Goal: Task Accomplishment & Management: Use online tool/utility

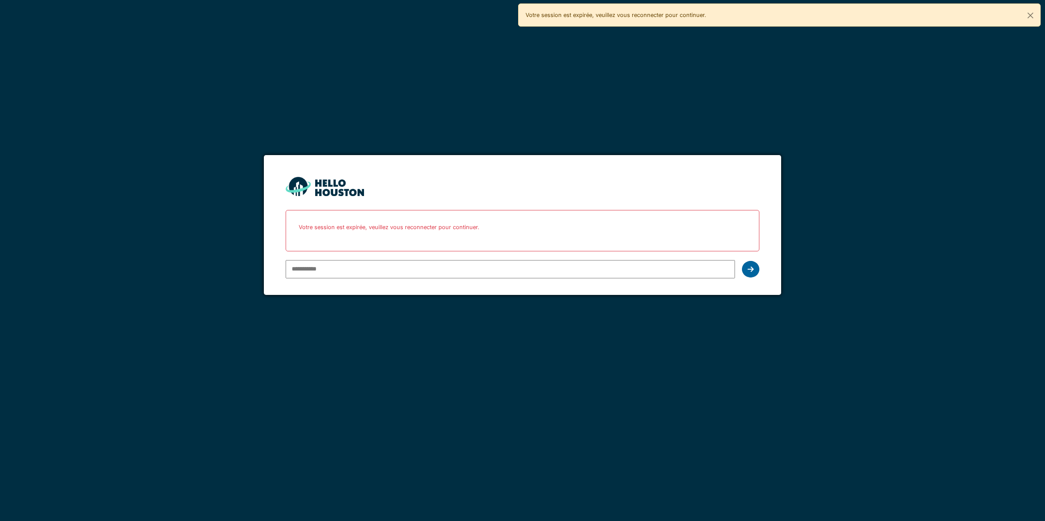
type input "**********"
click at [749, 272] on icon at bounding box center [751, 269] width 6 height 7
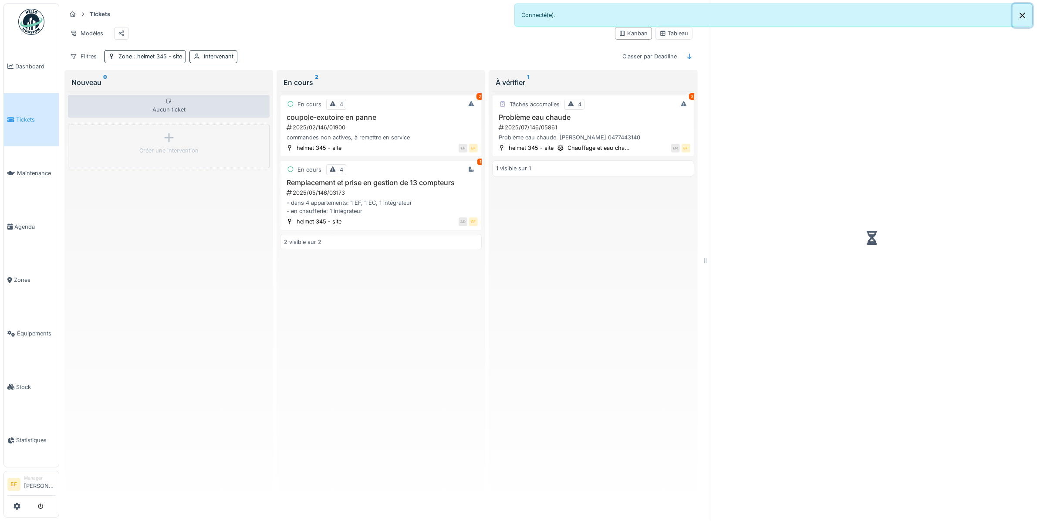
click at [1021, 14] on button "Close" at bounding box center [1022, 15] width 20 height 23
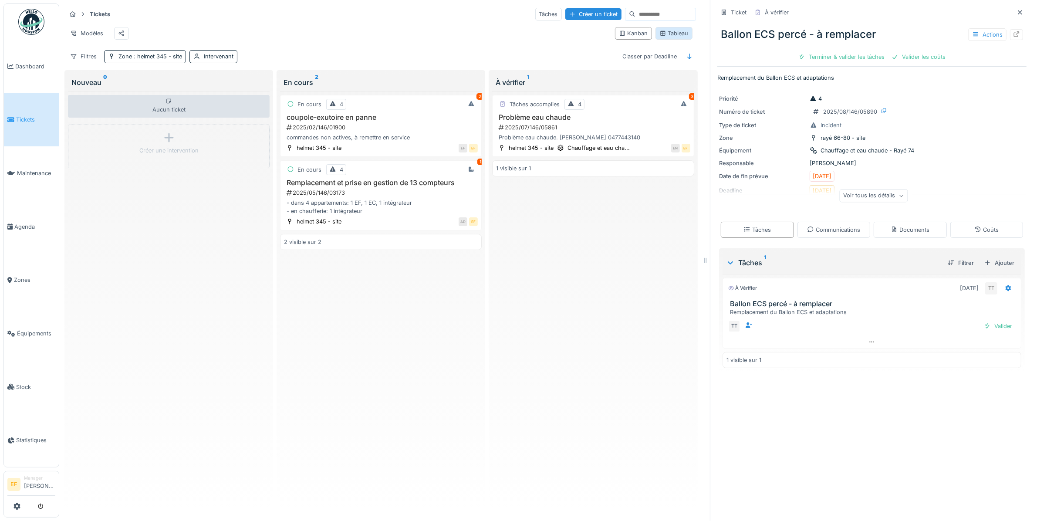
click at [660, 36] on icon at bounding box center [662, 33] width 5 height 5
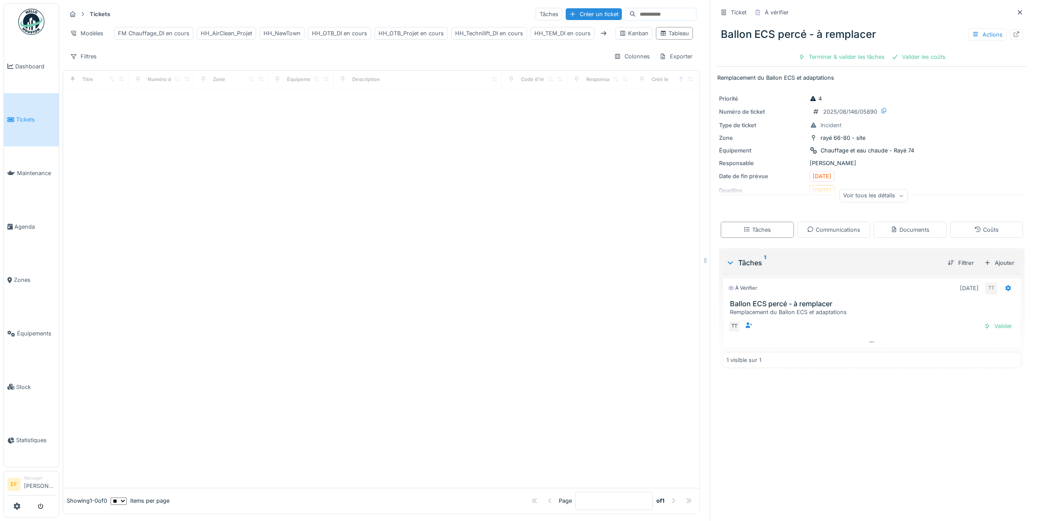
click at [660, 37] on div "Tableau" at bounding box center [674, 33] width 29 height 8
click at [1016, 14] on icon at bounding box center [1019, 13] width 7 height 6
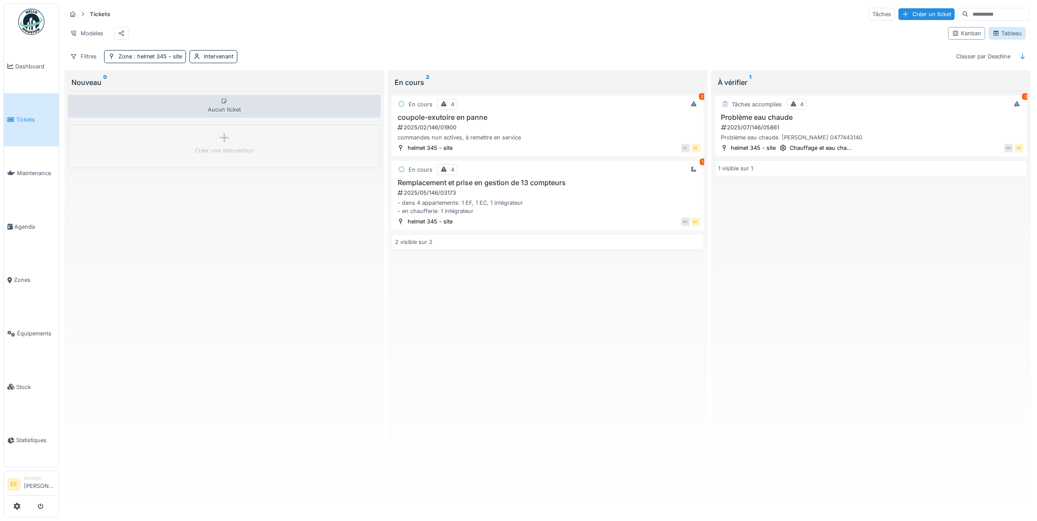
click at [992, 35] on div "Tableau" at bounding box center [1006, 33] width 29 height 8
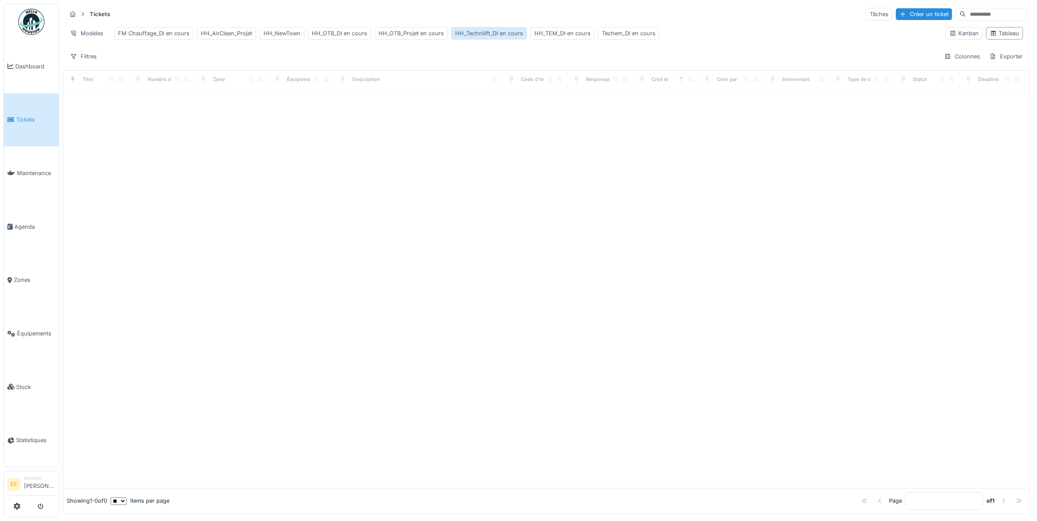
click at [479, 34] on div "HH_Technilift_DI en cours" at bounding box center [489, 33] width 68 height 8
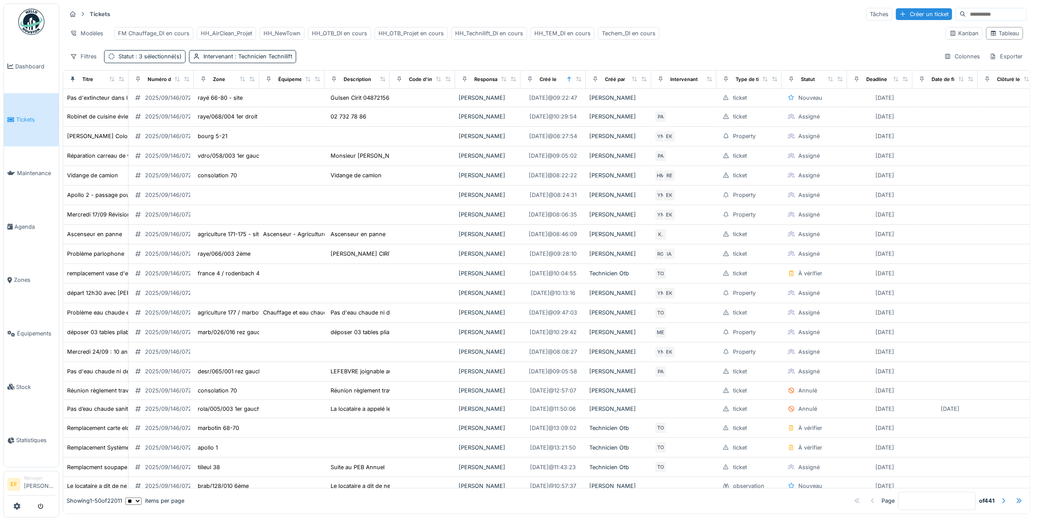
click at [966, 14] on input at bounding box center [996, 14] width 60 height 12
paste input "**********"
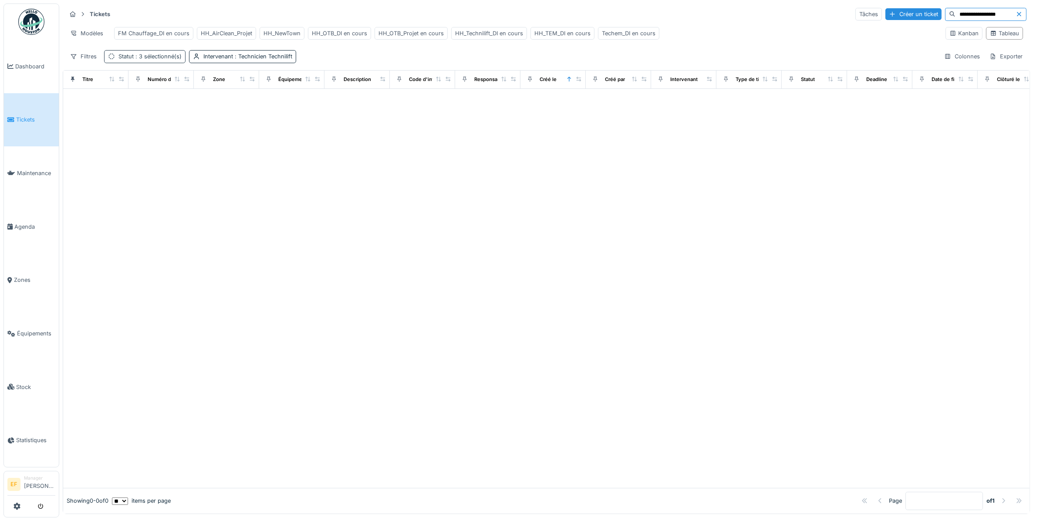
type input "**********"
click at [166, 60] on span ": 3 sélectionné(s)" at bounding box center [158, 56] width 48 height 7
click at [365, 63] on div "Filtres Intervenant : Technicien Technilift Colonnes Exporter" at bounding box center [546, 56] width 960 height 13
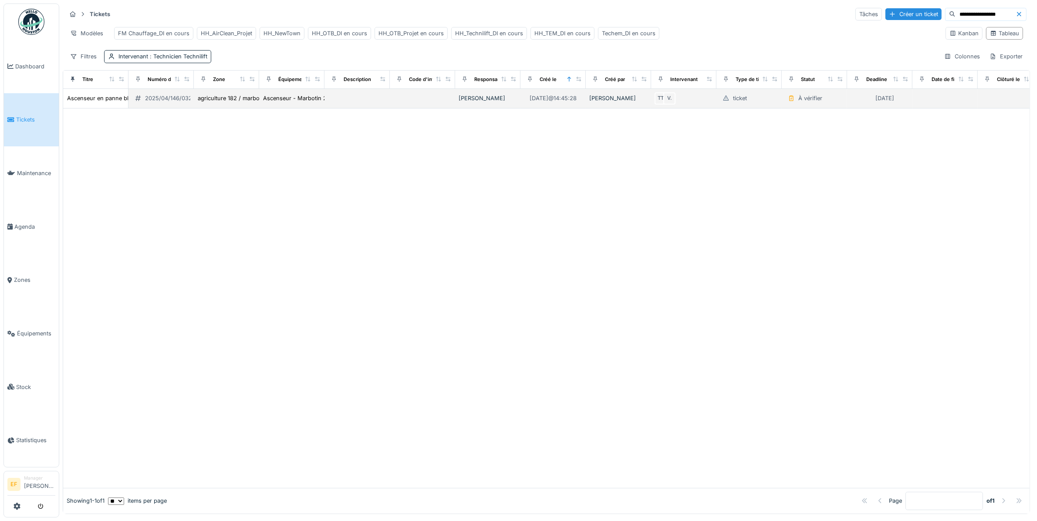
click at [162, 102] on div "2025/04/146/03291" at bounding box center [171, 98] width 53 height 8
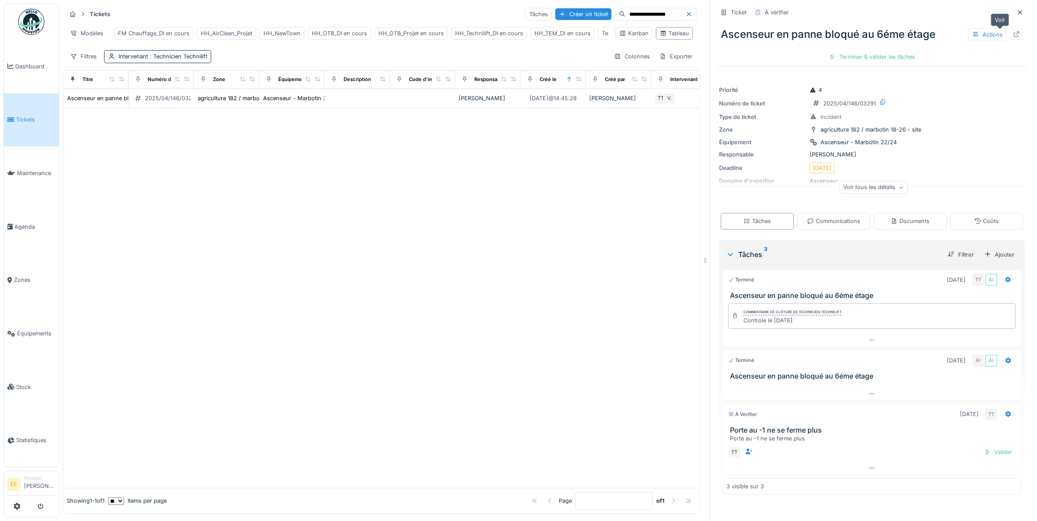
click at [1013, 36] on icon at bounding box center [1016, 34] width 7 height 6
click at [384, 221] on div at bounding box center [381, 297] width 636 height 379
click at [224, 131] on div at bounding box center [381, 297] width 636 height 379
click at [243, 61] on div "Filtres Intervenant : Technicien Technilift Colonnes Exporter" at bounding box center [381, 56] width 630 height 13
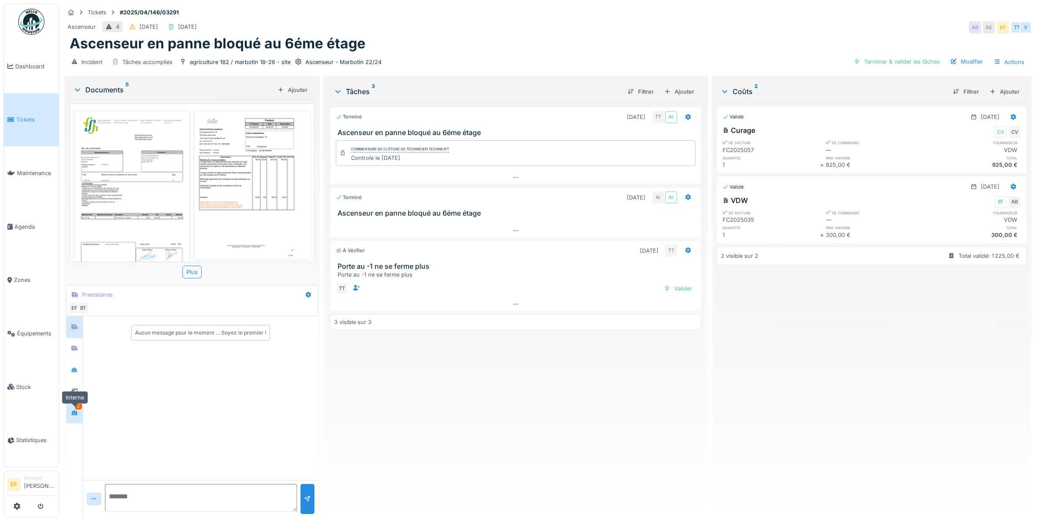
click at [80, 412] on div at bounding box center [74, 412] width 13 height 11
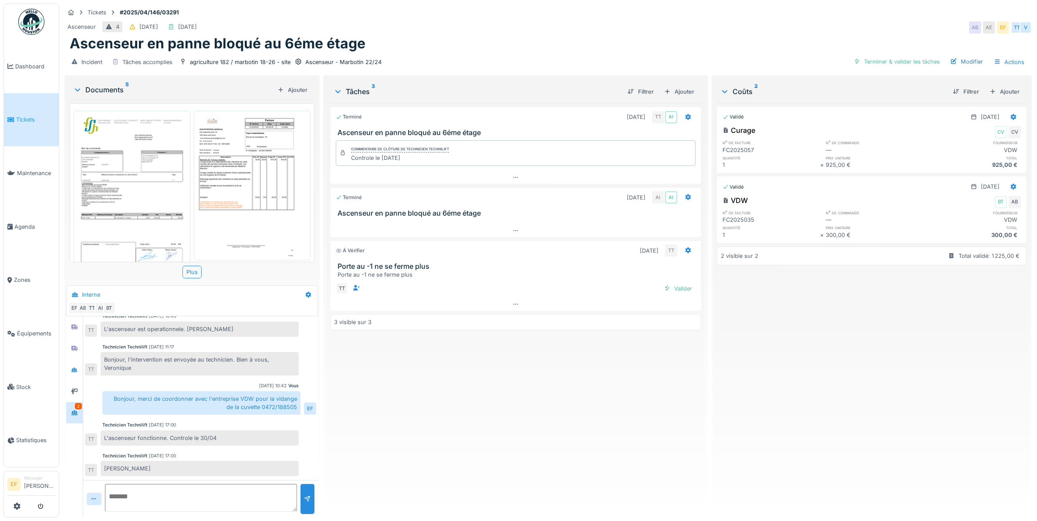
click at [509, 436] on div "Terminé 14/04/2025 TT AI Ascenseur en panne bloqué au 6éme étage Commentaire de…" at bounding box center [515, 307] width 371 height 408
click at [508, 46] on div "Ascenseur en panne bloqué au 6éme étage" at bounding box center [548, 43] width 957 height 17
click at [756, 141] on h6 "n° de facture" at bounding box center [771, 143] width 98 height 6
click at [867, 340] on div "Validé 06/08/2025 Curage CV CV n° de facture n° de commande fournisseur FC20250…" at bounding box center [872, 307] width 310 height 408
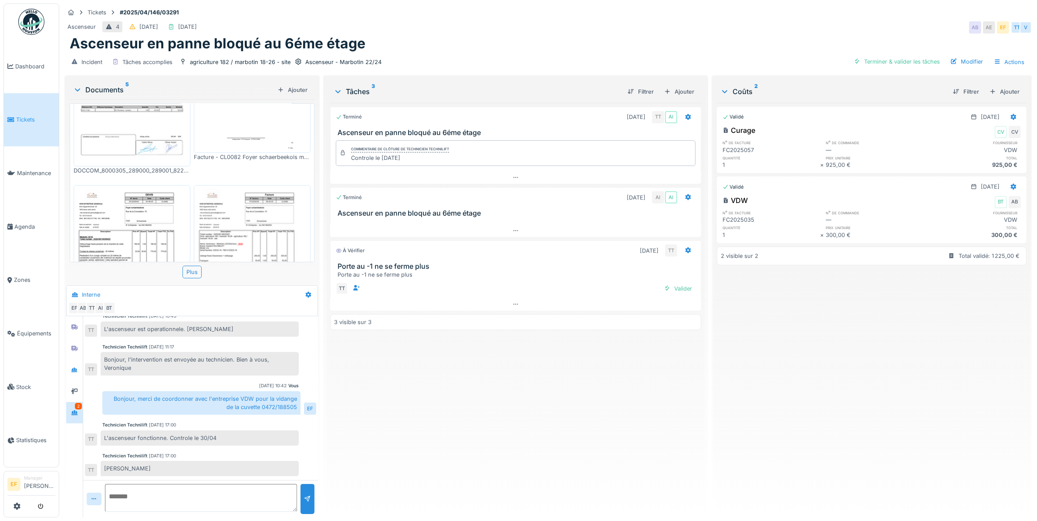
scroll to position [109, 0]
click at [1010, 119] on icon at bounding box center [1013, 117] width 7 height 6
click at [996, 151] on div "Modifier" at bounding box center [1004, 149] width 42 height 13
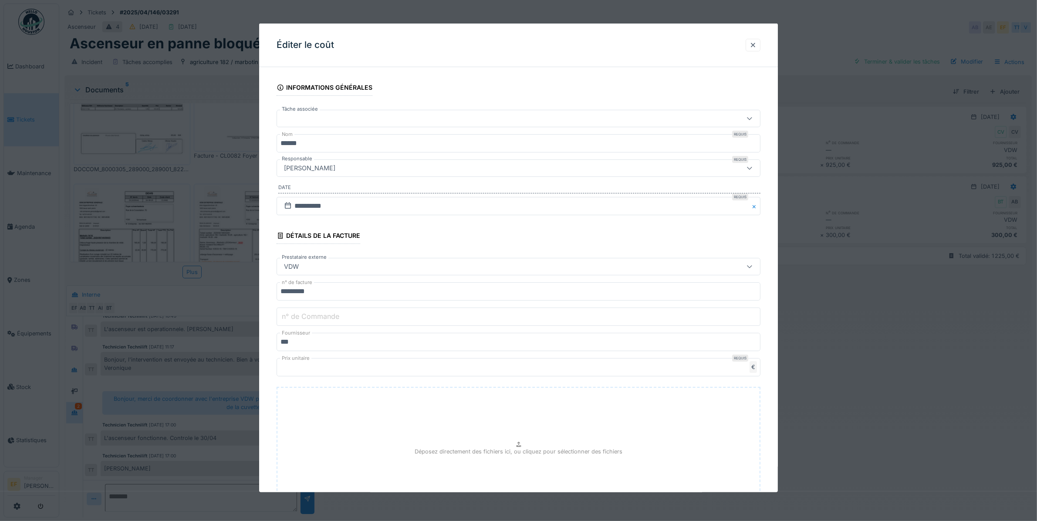
click at [313, 320] on label "n° de Commande" at bounding box center [310, 316] width 61 height 10
click at [313, 320] on input "n° de Commande" at bounding box center [519, 316] width 484 height 18
click at [752, 45] on div at bounding box center [753, 45] width 15 height 13
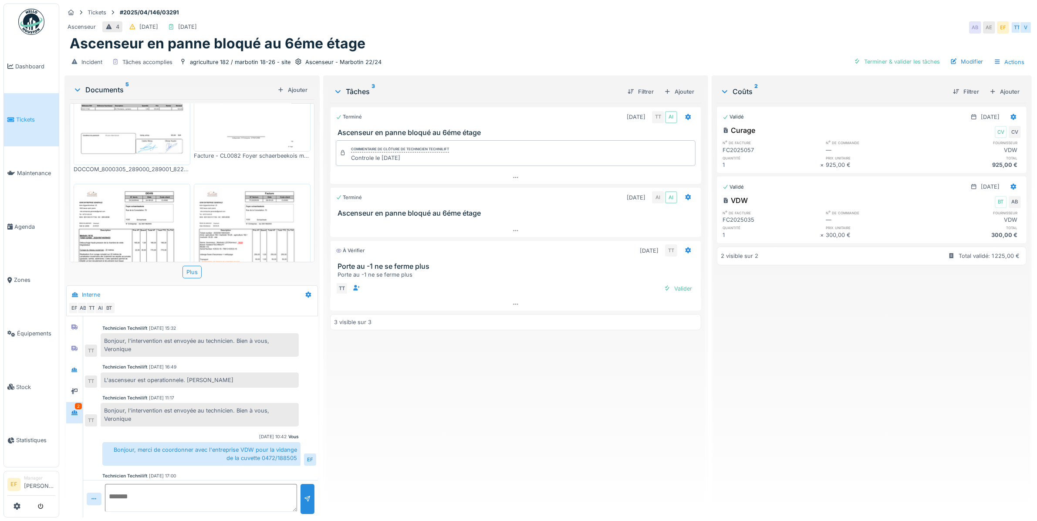
scroll to position [0, 0]
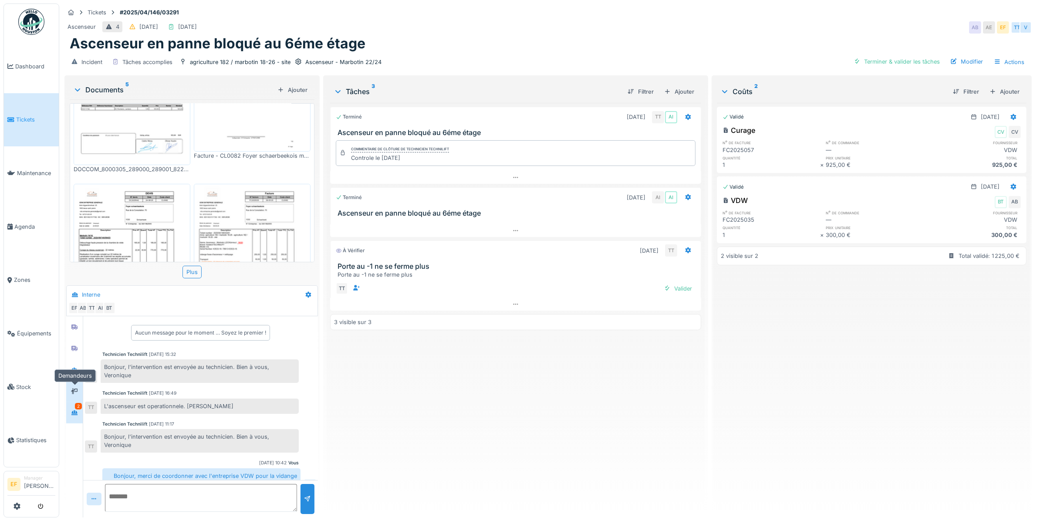
click at [77, 394] on icon at bounding box center [74, 391] width 7 height 6
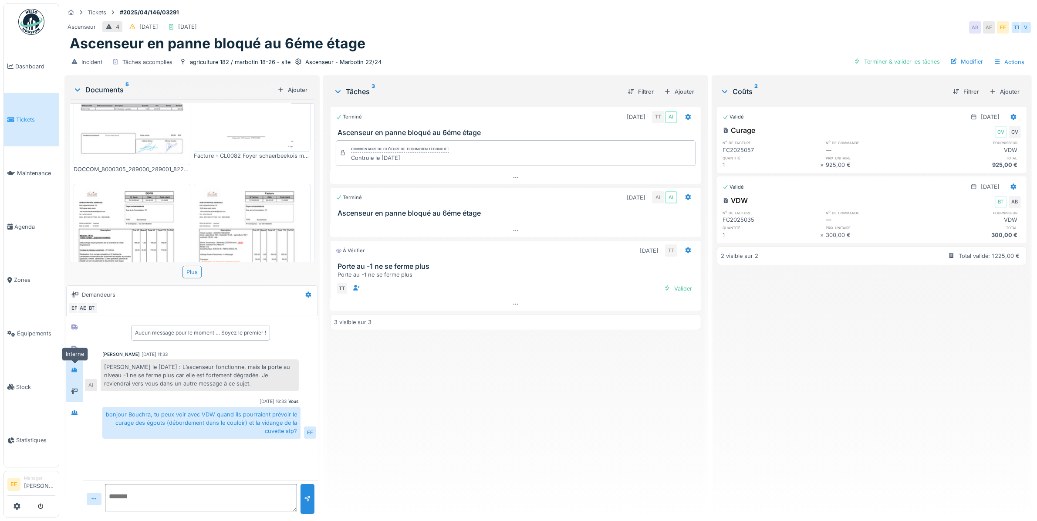
click at [72, 371] on icon at bounding box center [74, 370] width 7 height 6
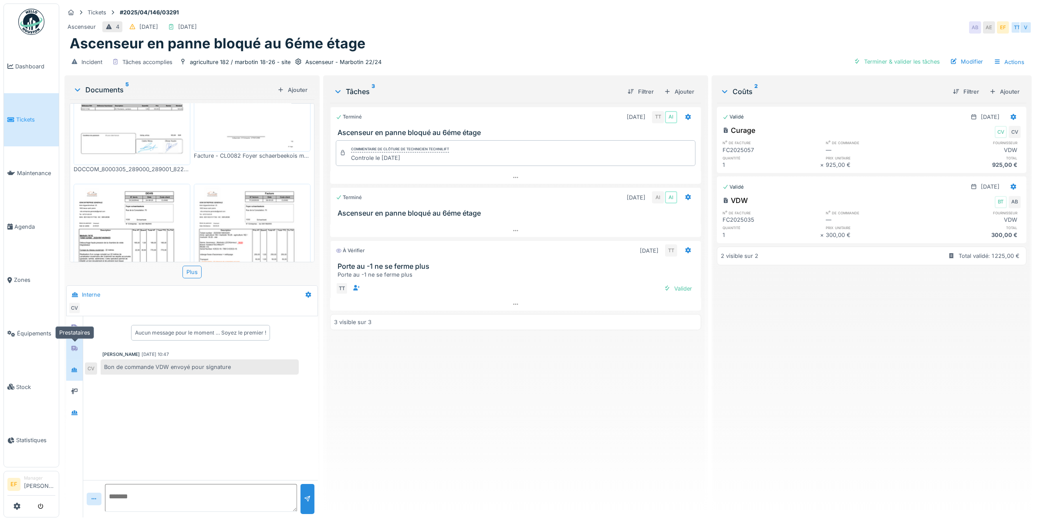
click at [80, 349] on div at bounding box center [74, 348] width 13 height 11
click at [73, 332] on div at bounding box center [74, 326] width 13 height 11
click at [78, 368] on icon at bounding box center [74, 370] width 7 height 6
click at [185, 490] on textarea at bounding box center [201, 498] width 192 height 28
click at [486, 387] on div "Terminé 14/04/2025 TT AI Ascenseur en panne bloqué au 6éme étage Commentaire de…" at bounding box center [515, 307] width 371 height 408
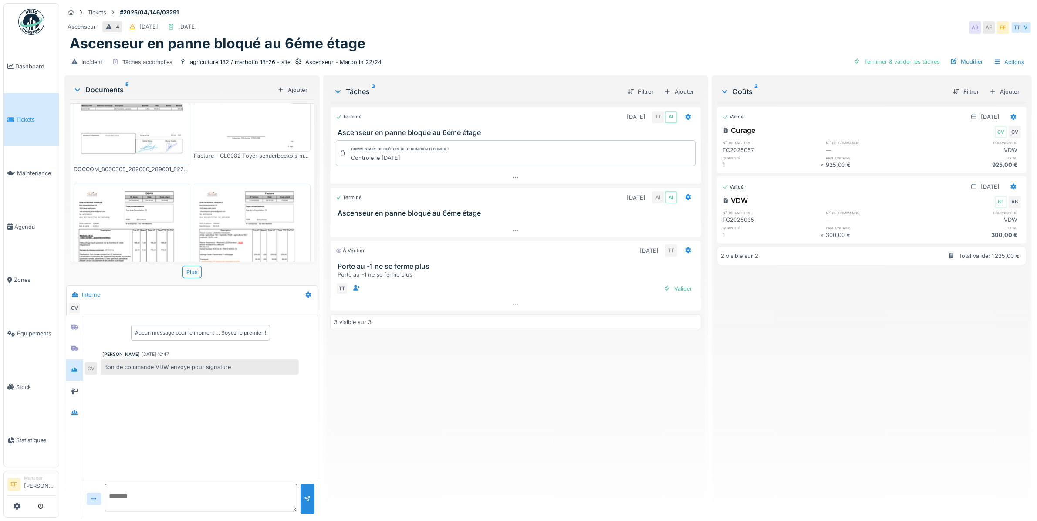
click at [171, 499] on textarea at bounding box center [201, 498] width 192 height 28
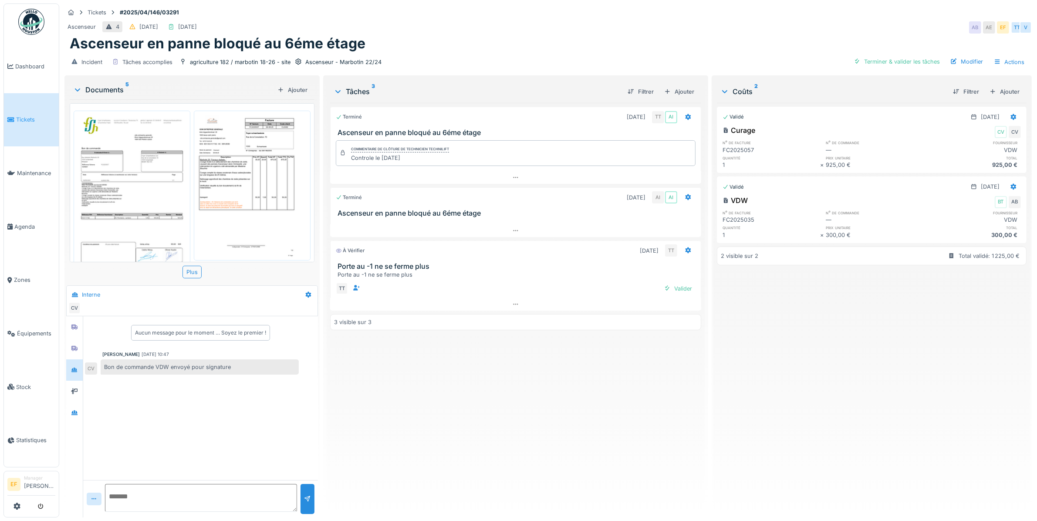
click at [151, 204] on img at bounding box center [132, 192] width 112 height 159
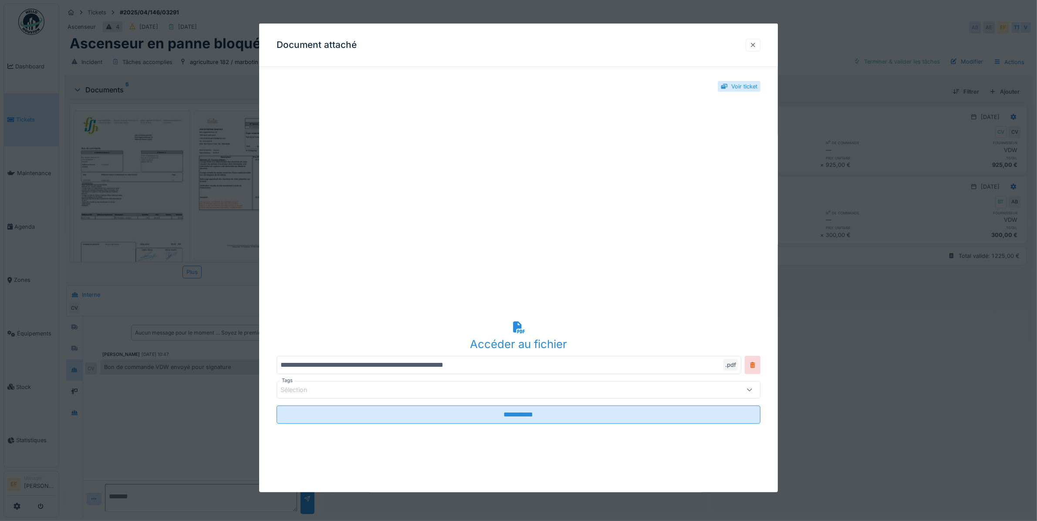
click at [752, 41] on div at bounding box center [753, 45] width 15 height 13
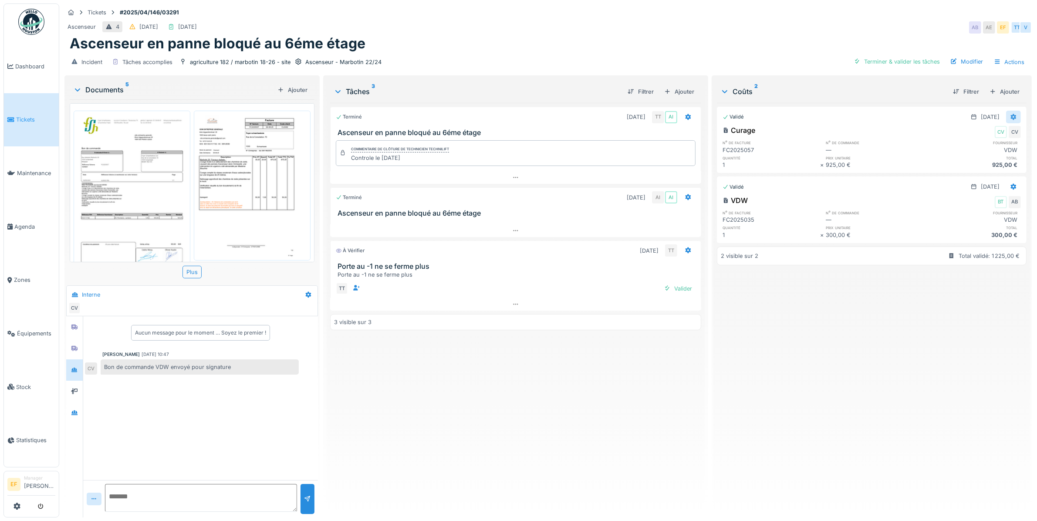
click at [1010, 116] on icon at bounding box center [1013, 117] width 7 height 6
click at [1007, 148] on div "Modifier" at bounding box center [1004, 149] width 42 height 13
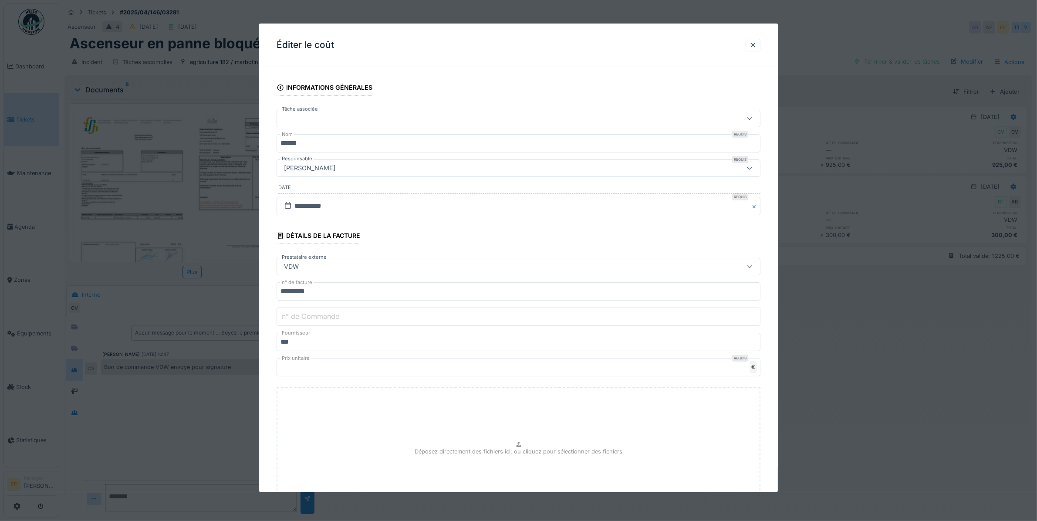
click at [307, 312] on label "n° de Commande" at bounding box center [310, 316] width 61 height 10
click at [307, 312] on input "n° de Commande" at bounding box center [519, 316] width 484 height 18
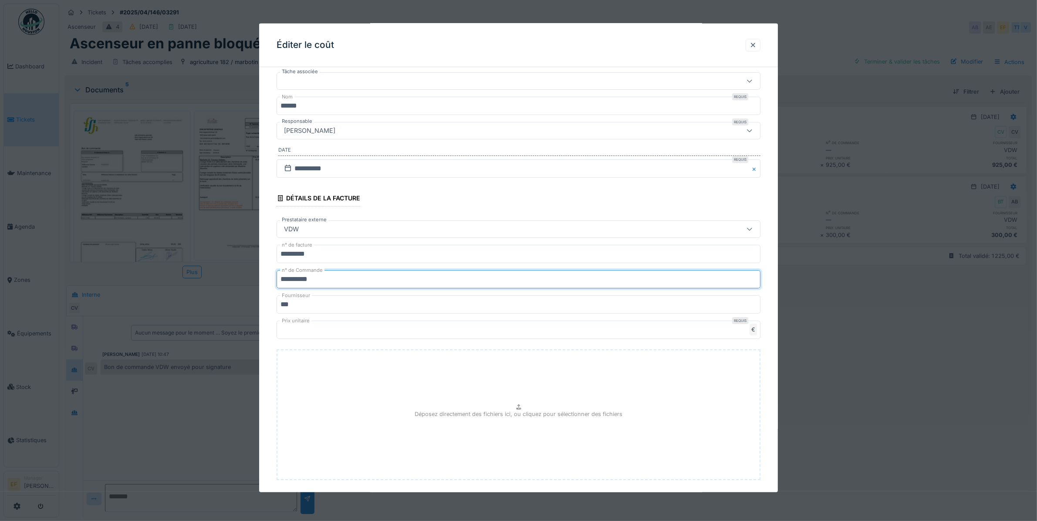
scroll to position [83, 0]
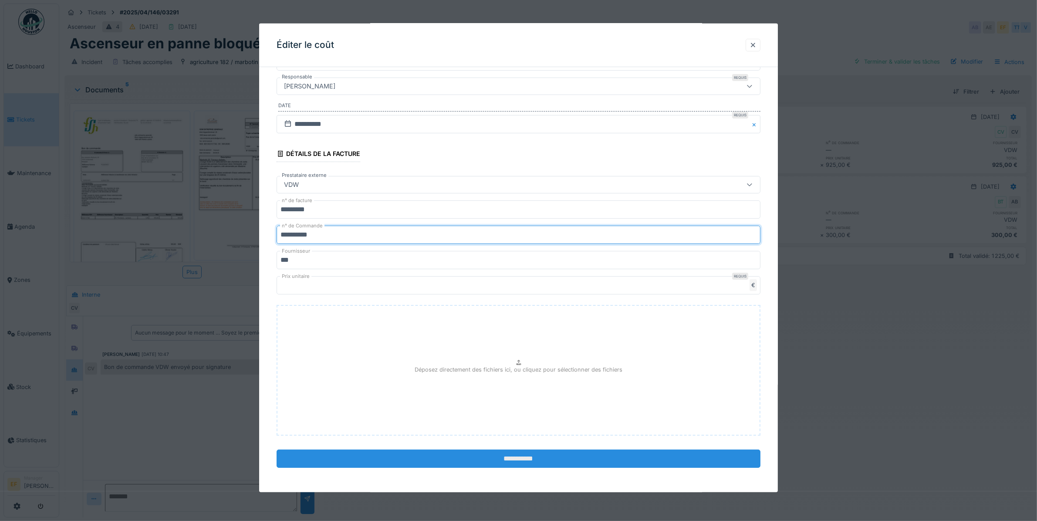
type input "**********"
click at [522, 459] on input "**********" at bounding box center [519, 458] width 484 height 18
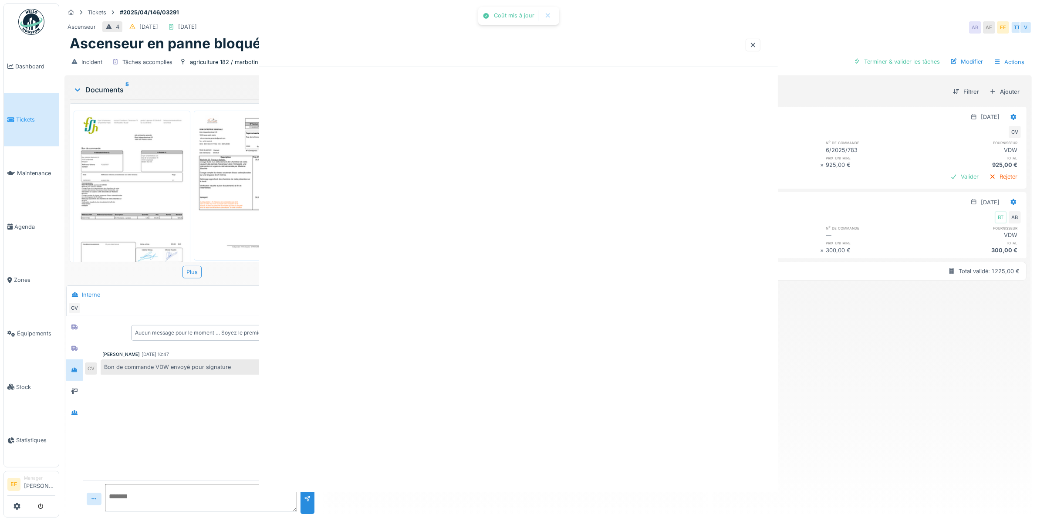
scroll to position [0, 0]
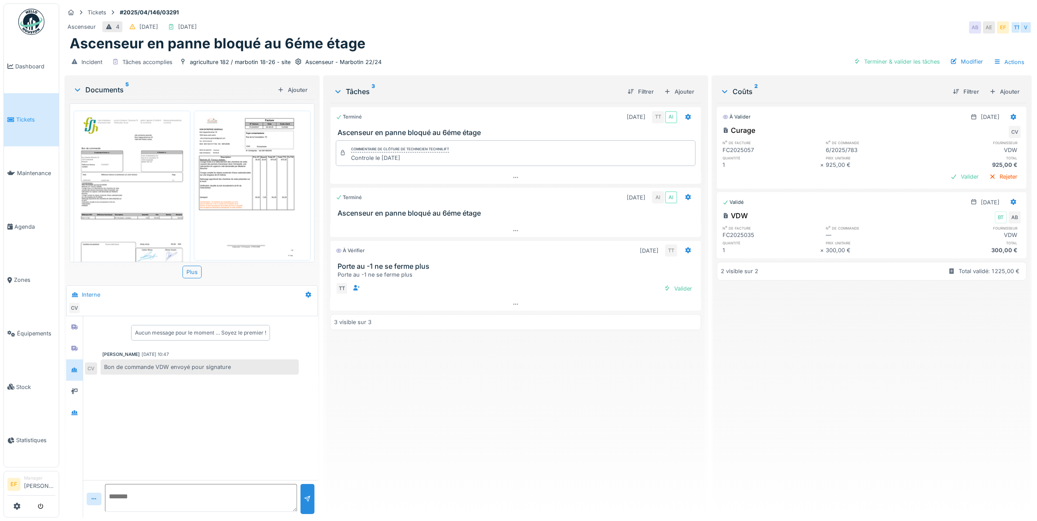
click at [151, 171] on img at bounding box center [132, 192] width 112 height 159
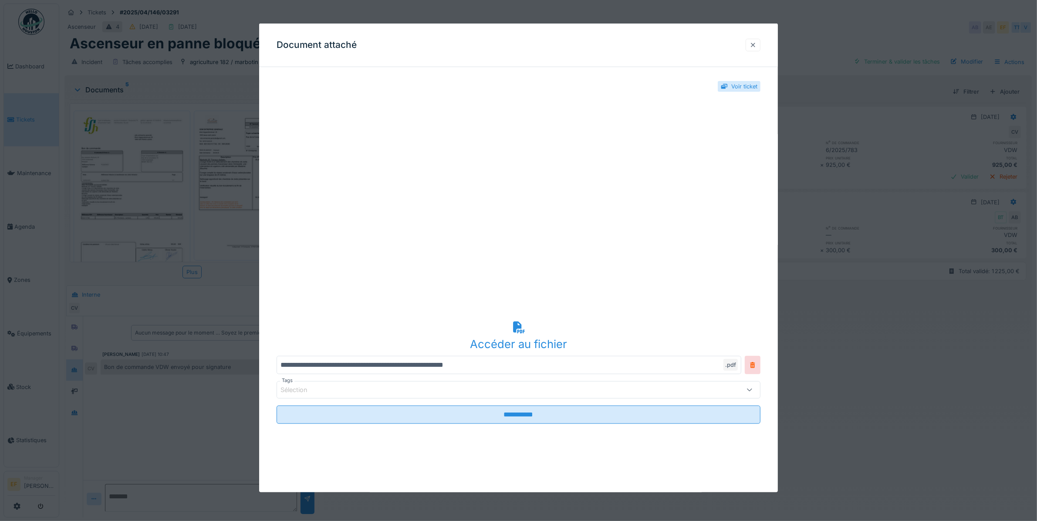
click at [760, 44] on div at bounding box center [753, 45] width 15 height 13
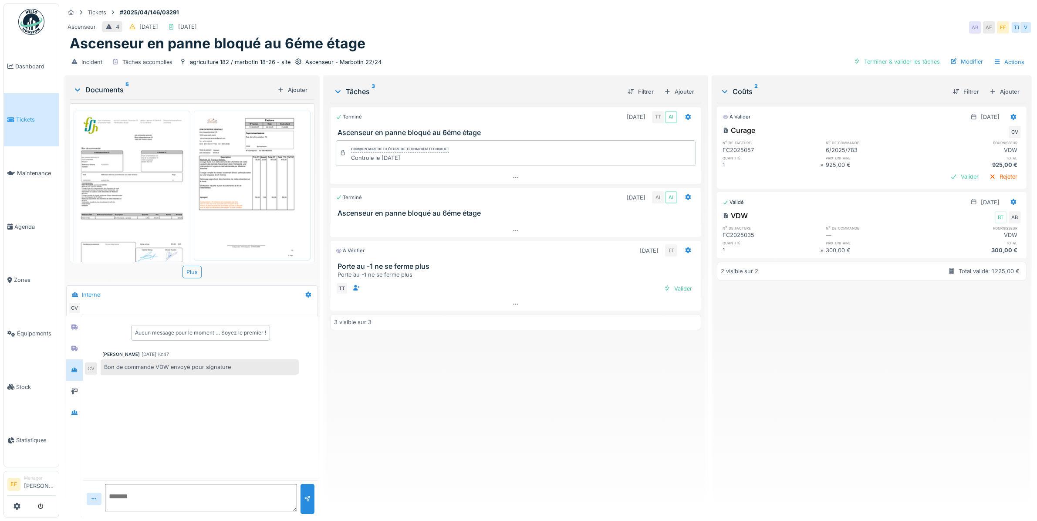
click at [151, 198] on img at bounding box center [132, 192] width 112 height 159
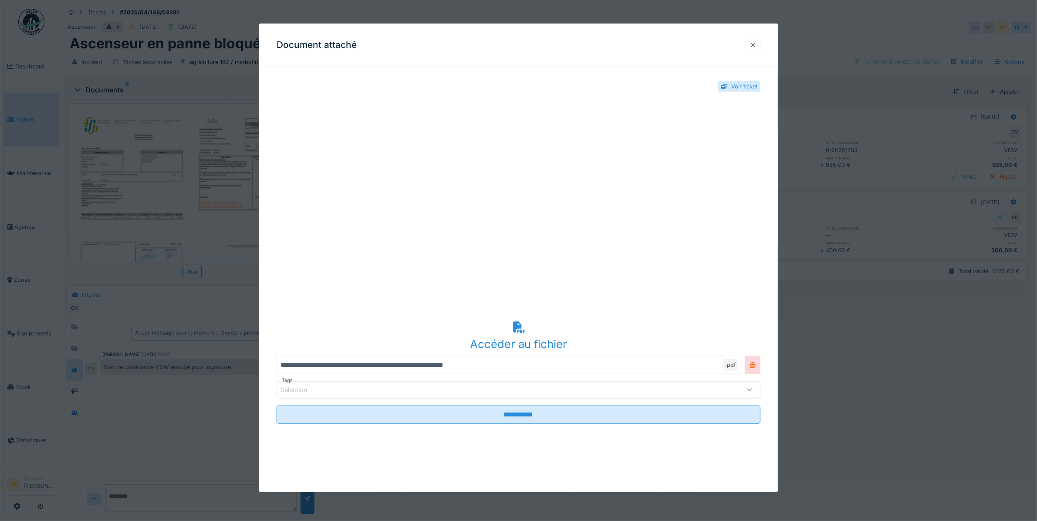
click at [756, 41] on div at bounding box center [752, 45] width 7 height 8
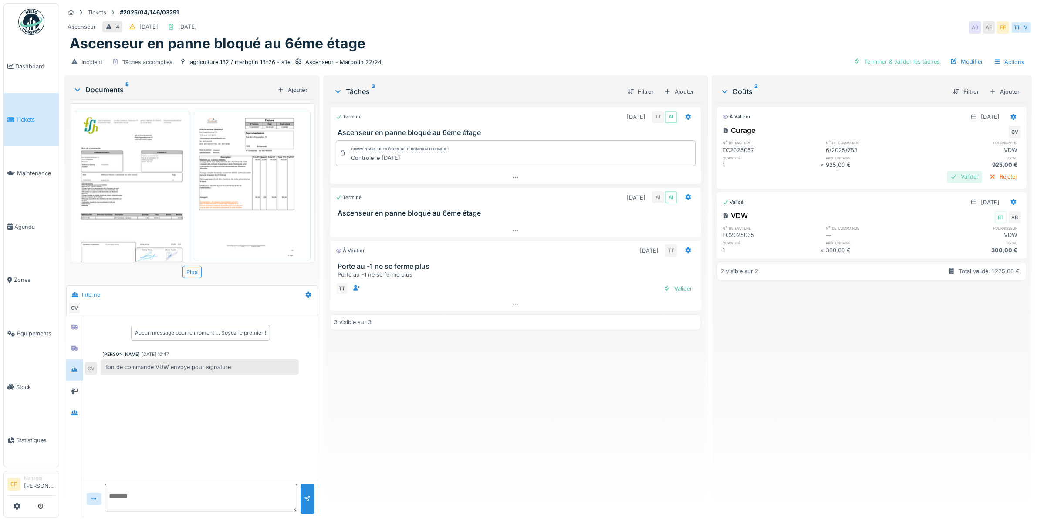
click at [947, 177] on div "Valider" at bounding box center [964, 177] width 35 height 12
click at [73, 346] on icon at bounding box center [74, 348] width 6 height 5
click at [390, 35] on div "Ascenseur en panne bloqué au 6éme étage" at bounding box center [548, 43] width 957 height 17
click at [467, 385] on div "Terminé 14/04/2025 TT AI Ascenseur en panne bloqué au 6éme étage Commentaire de…" at bounding box center [515, 307] width 371 height 408
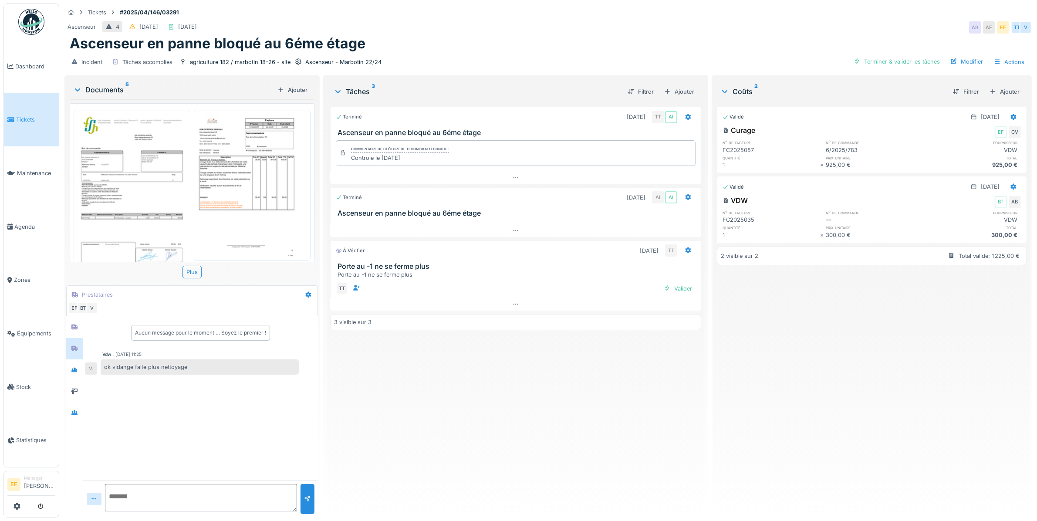
click at [462, 432] on div "Terminé 14/04/2025 TT AI Ascenseur en panne bloqué au 6éme étage Commentaire de…" at bounding box center [515, 307] width 371 height 408
click at [524, 430] on div "Terminé 14/04/2025 TT AI Ascenseur en panne bloqué au 6éme étage Commentaire de…" at bounding box center [515, 307] width 371 height 408
click at [891, 56] on div "Terminer & valider les tâches" at bounding box center [896, 62] width 93 height 12
click at [796, 56] on div "Envoyer pour approbation" at bounding box center [800, 62] width 88 height 12
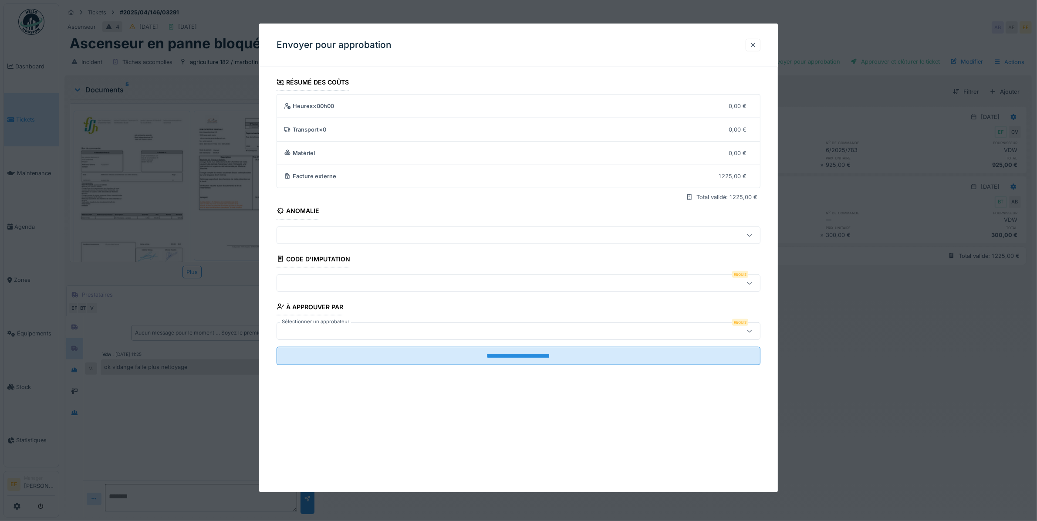
click at [323, 281] on div at bounding box center [490, 283] width 421 height 10
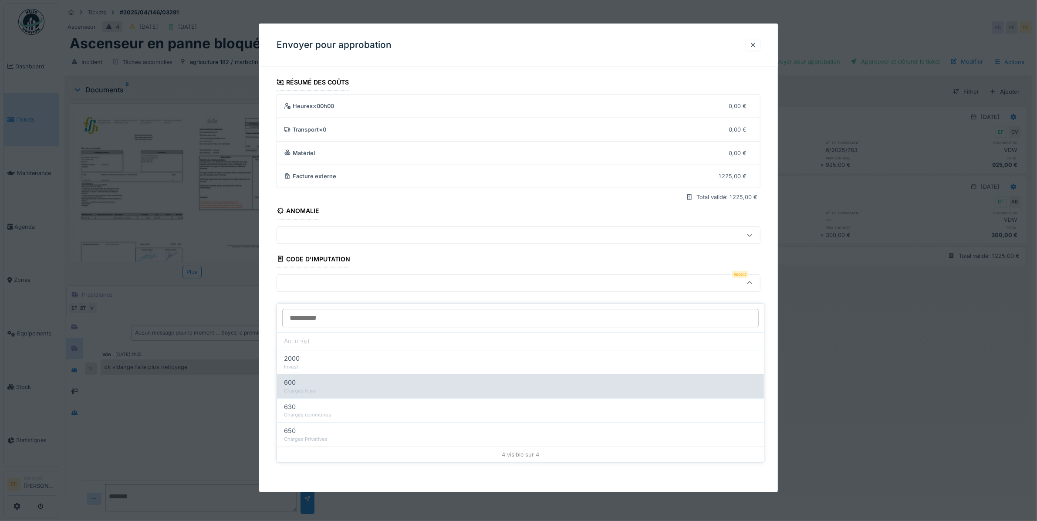
click at [335, 378] on div "600" at bounding box center [520, 383] width 473 height 10
type input "***"
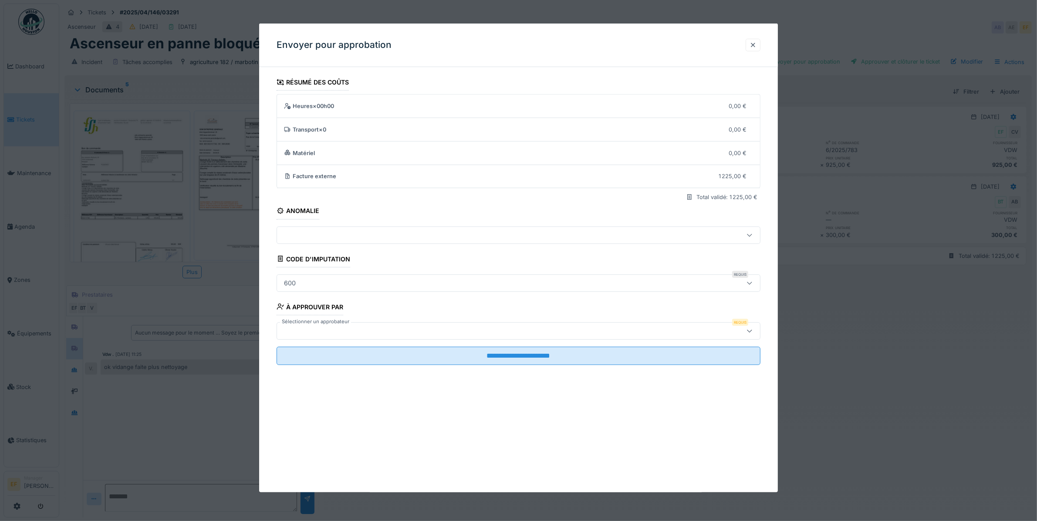
click at [332, 329] on div at bounding box center [490, 331] width 421 height 10
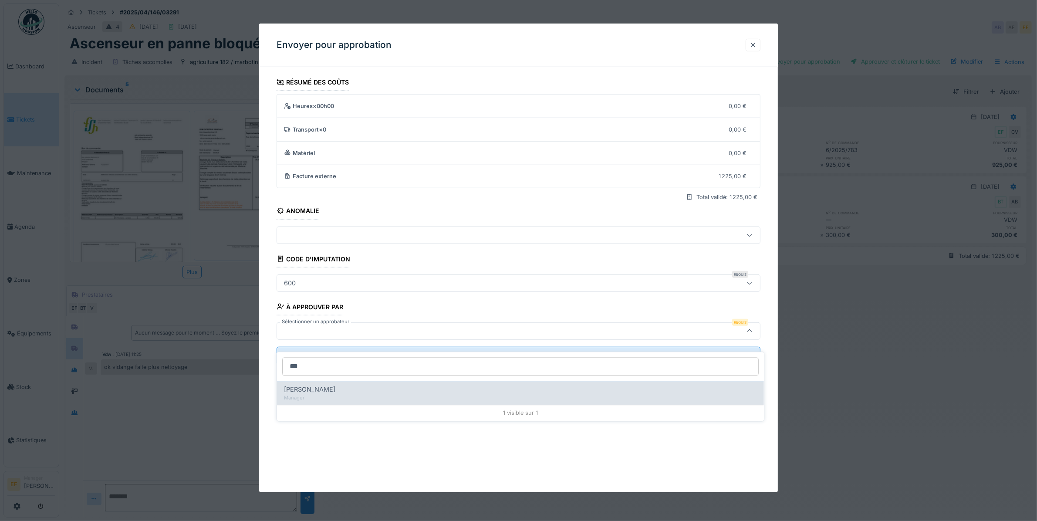
type input "***"
click at [379, 385] on div "[PERSON_NAME]" at bounding box center [520, 390] width 473 height 10
type input "****"
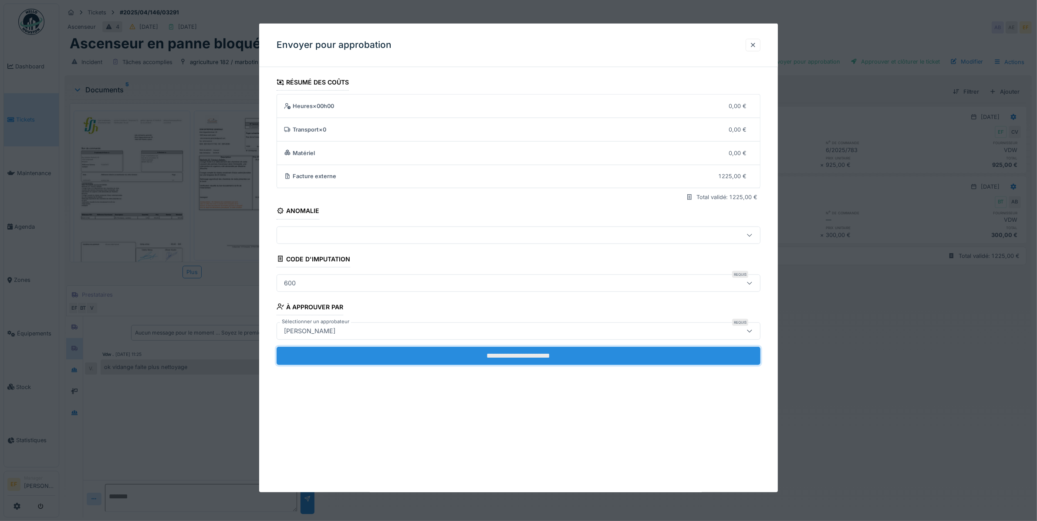
click at [521, 358] on input "**********" at bounding box center [519, 356] width 484 height 18
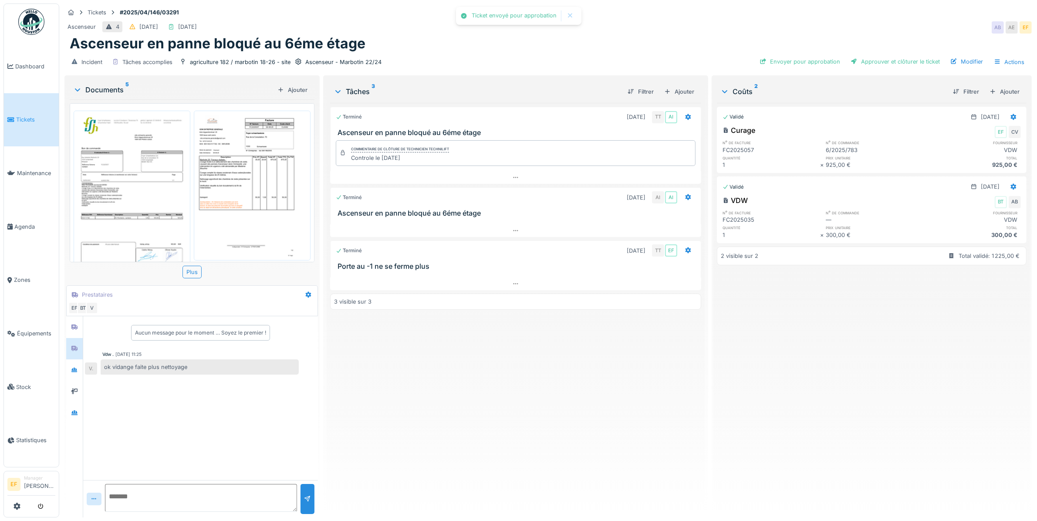
click at [874, 381] on div "Validé 06/08/2025 Curage EF CV n° de facture n° de commande fournisseur FC20250…" at bounding box center [872, 307] width 310 height 408
click at [791, 52] on div "Incident Tâches accomplies agriculture 182 / marbotin 18-26 - site Ascenseur - …" at bounding box center [547, 62] width 967 height 20
click at [896, 56] on div "Approuver le ticket" at bounding box center [891, 62] width 67 height 12
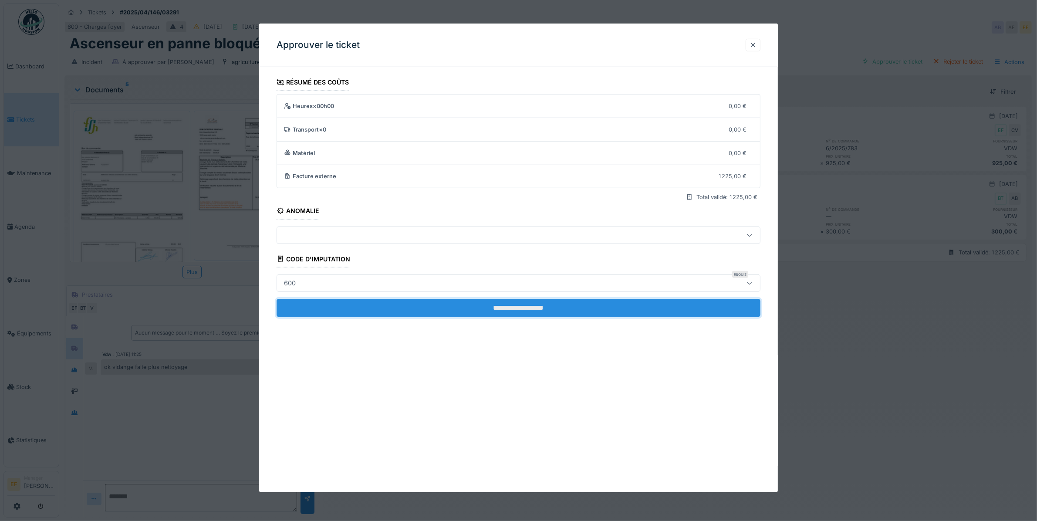
click at [547, 309] on input "**********" at bounding box center [519, 308] width 484 height 18
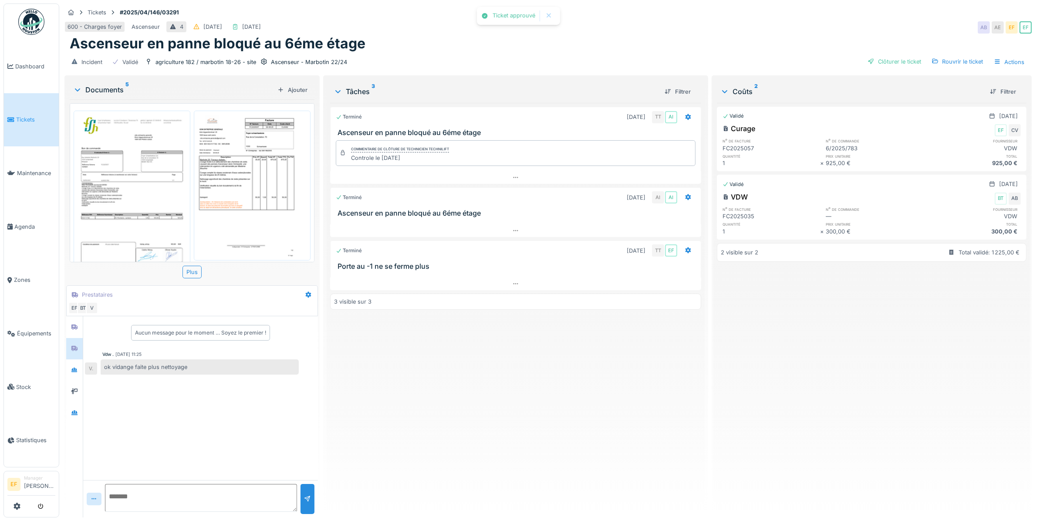
click at [869, 56] on div "Clôturer le ticket" at bounding box center [894, 62] width 61 height 12
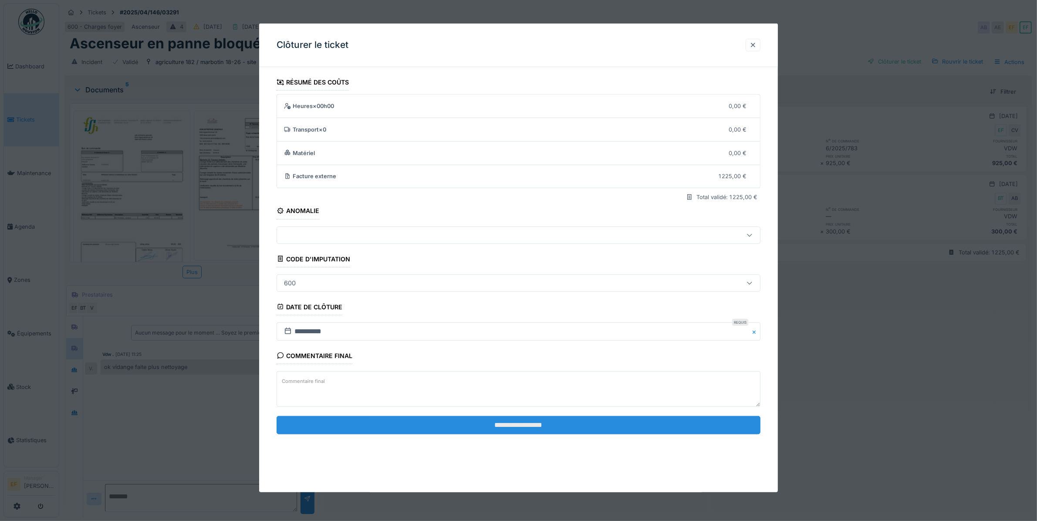
click at [524, 432] on input "**********" at bounding box center [519, 425] width 484 height 18
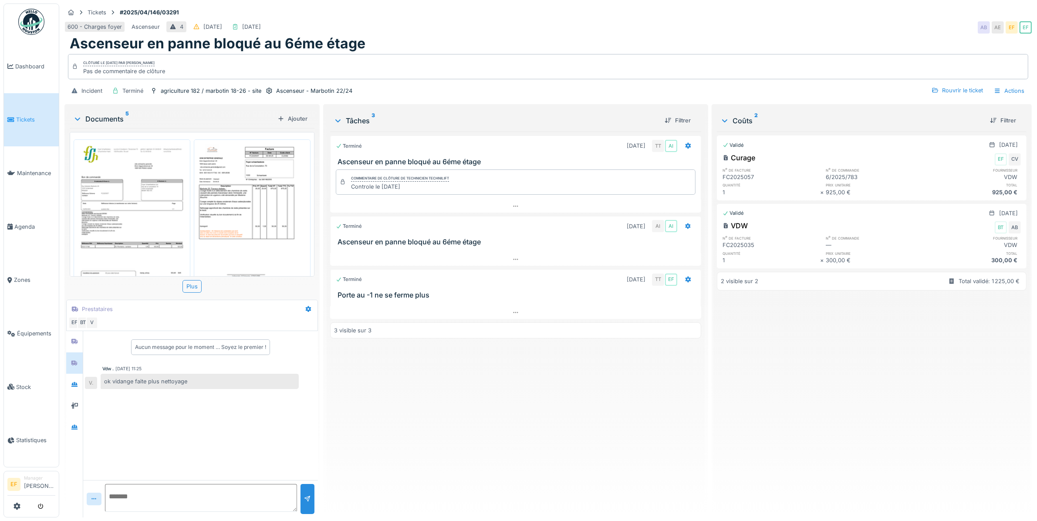
click at [840, 35] on div "Ascenseur en panne bloqué au 6éme étage" at bounding box center [548, 43] width 957 height 17
click at [621, 35] on div "Ascenseur en panne bloqué au 6éme étage" at bounding box center [548, 43] width 957 height 17
click at [550, 428] on div "Terminé 14/04/2025 TT AI Ascenseur en panne bloqué au 6éme étage Commentaire de…" at bounding box center [515, 321] width 371 height 379
click at [418, 414] on div "Terminé 14/04/2025 TT AI Ascenseur en panne bloqué au 6éme étage Commentaire de…" at bounding box center [515, 321] width 371 height 379
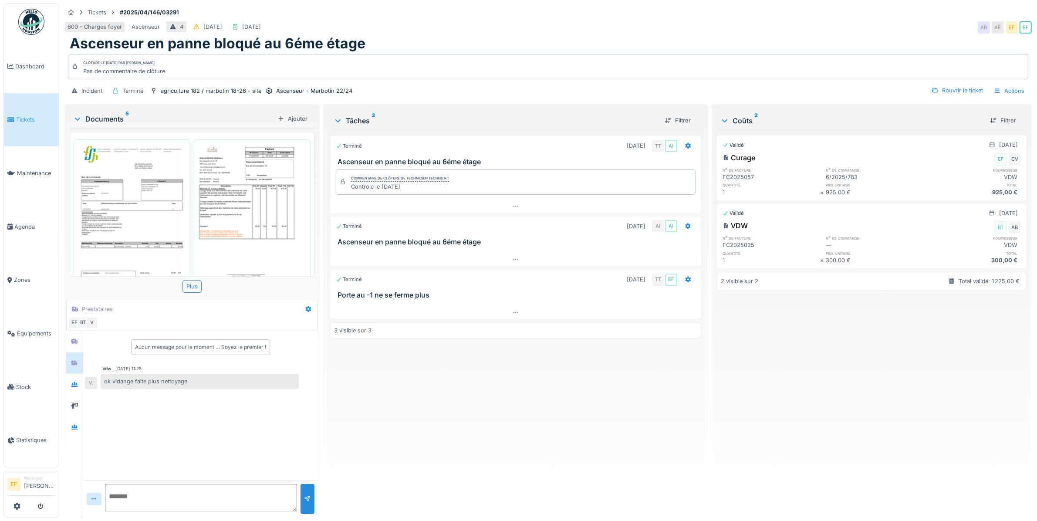
click at [610, 35] on div "Ascenseur en panne bloqué au 6éme étage" at bounding box center [548, 43] width 957 height 17
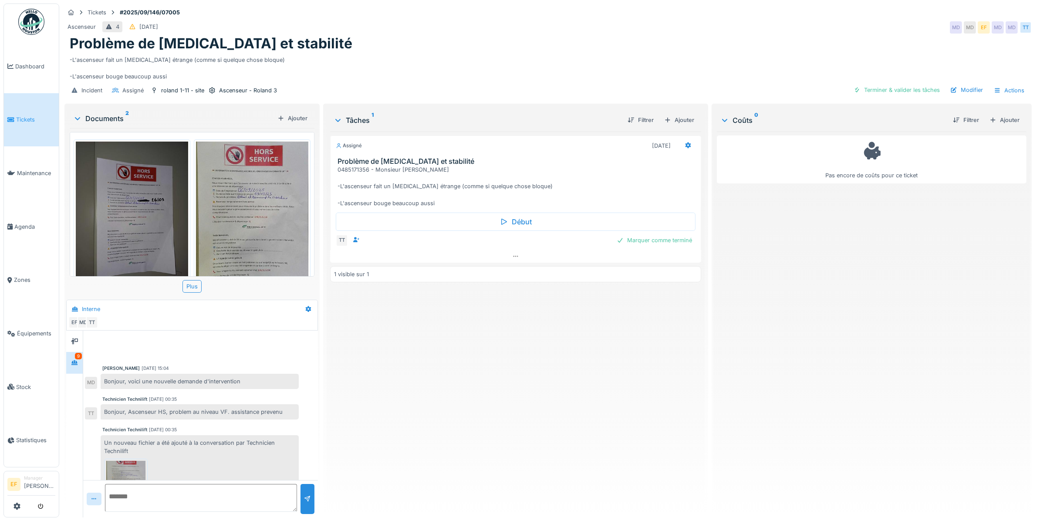
scroll to position [399, 0]
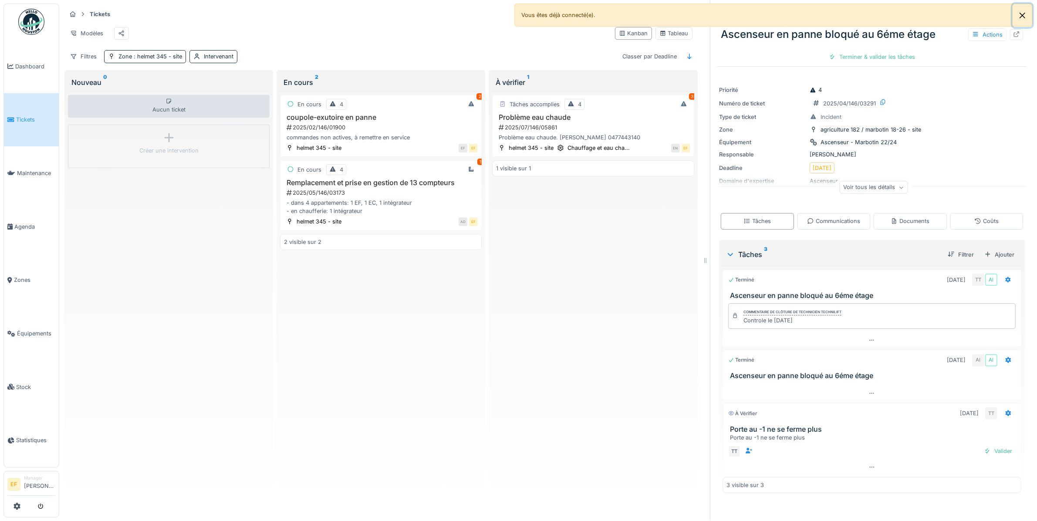
click at [1021, 15] on button "Close" at bounding box center [1022, 15] width 20 height 23
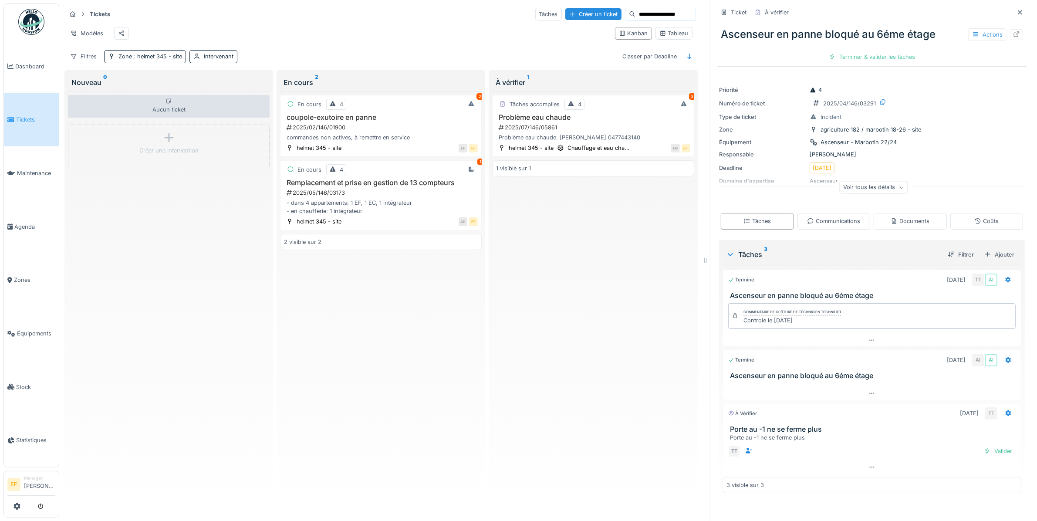
drag, startPoint x: 663, startPoint y: 13, endPoint x: 618, endPoint y: 11, distance: 44.5
click at [635, 11] on input "**********" at bounding box center [665, 14] width 60 height 12
click at [654, 17] on input "**********" at bounding box center [665, 14] width 60 height 12
drag, startPoint x: 664, startPoint y: 12, endPoint x: 614, endPoint y: 13, distance: 50.1
click at [635, 13] on input "**********" at bounding box center [665, 14] width 60 height 12
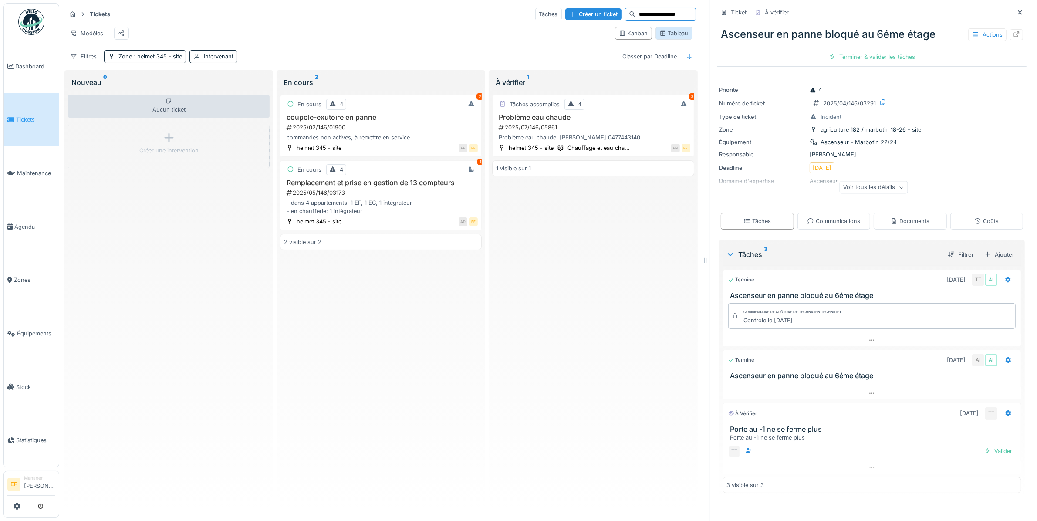
click at [665, 37] on div "Tableau" at bounding box center [673, 33] width 29 height 8
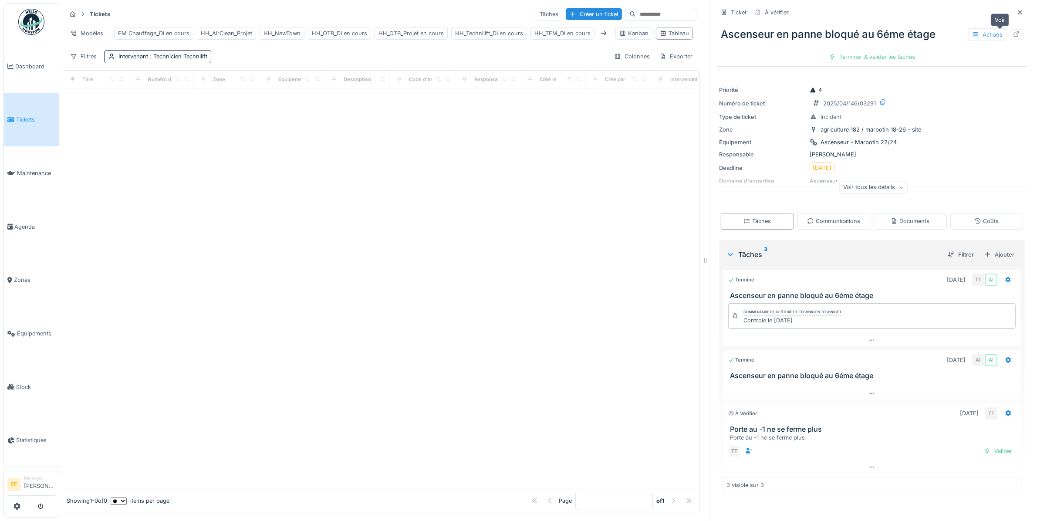
click at [1013, 35] on icon at bounding box center [1016, 34] width 7 height 6
